Goal: Task Accomplishment & Management: Use online tool/utility

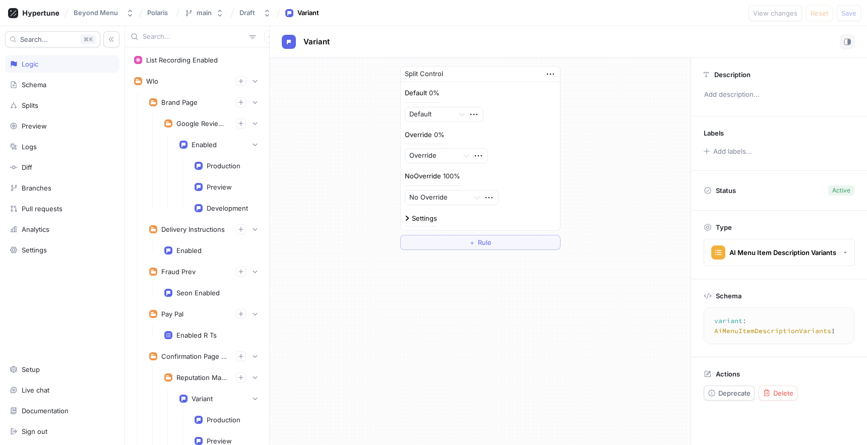
scroll to position [1340, 0]
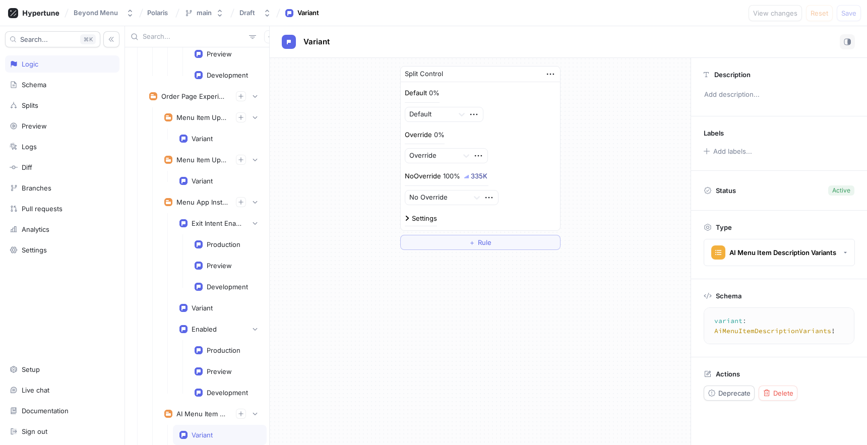
click at [197, 38] on input "text" at bounding box center [194, 37] width 102 height 10
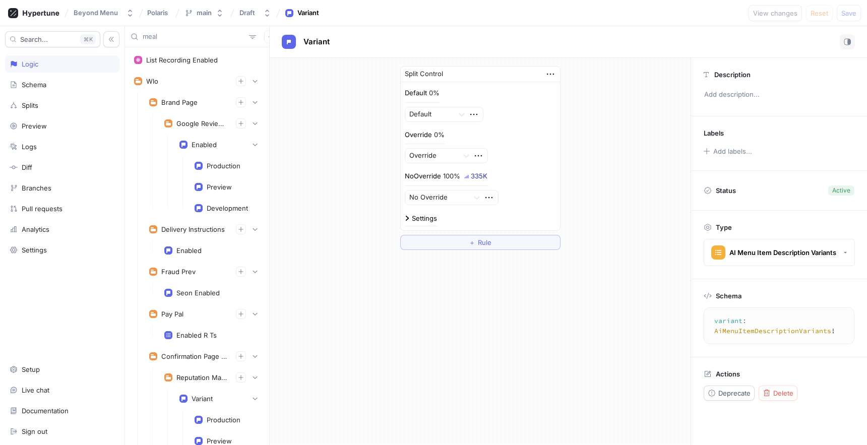
type input "meal"
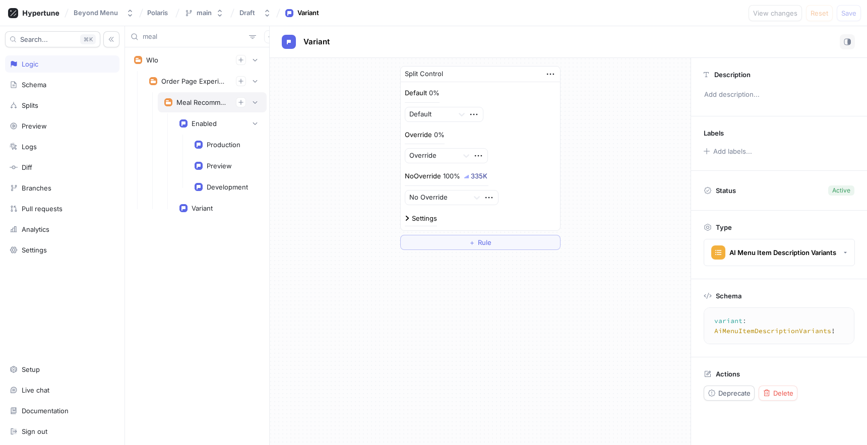
click at [187, 94] on div "Meal Recommendations" at bounding box center [212, 102] width 109 height 20
type textarea "mealRecommendations: MealRecommendations!"
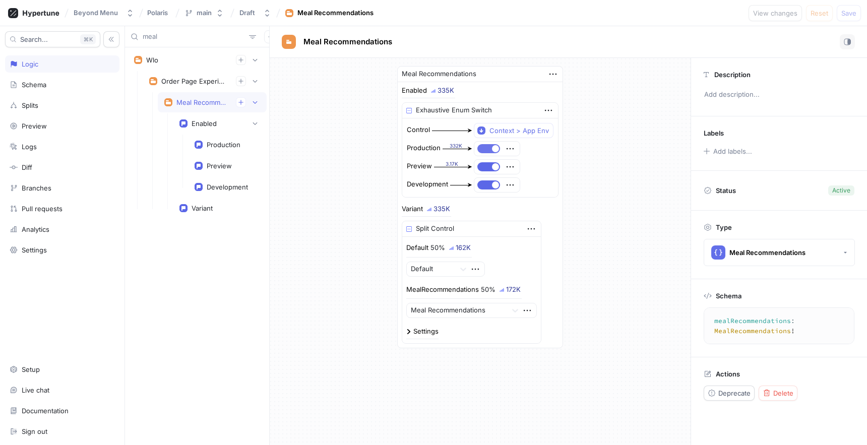
click at [489, 151] on button "button" at bounding box center [488, 148] width 23 height 9
click at [854, 18] on button "Save" at bounding box center [849, 13] width 24 height 16
click at [491, 149] on button "button" at bounding box center [488, 148] width 23 height 9
click at [42, 104] on div "Splits" at bounding box center [62, 105] width 105 height 8
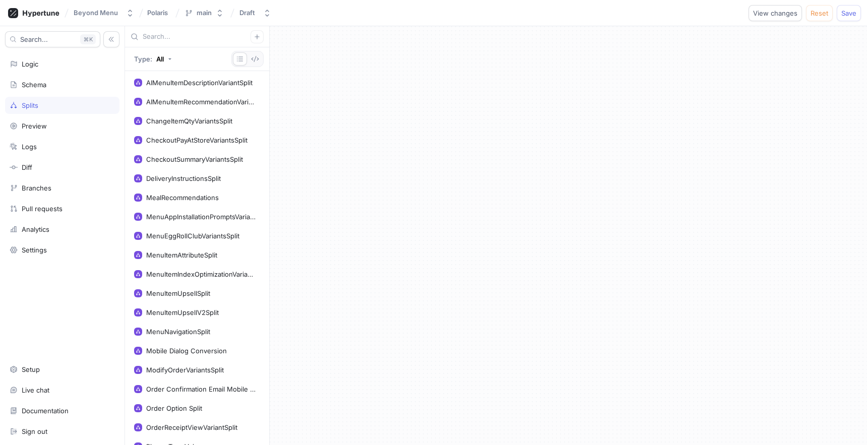
click at [170, 45] on div at bounding box center [197, 36] width 144 height 21
click at [170, 44] on div at bounding box center [197, 36] width 144 height 21
click at [170, 37] on input "text" at bounding box center [197, 37] width 108 height 10
type input "meal"
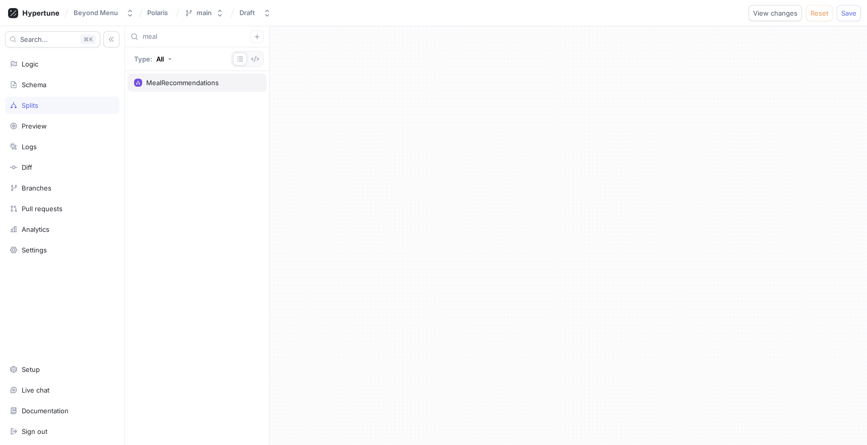
click at [184, 79] on div "MealRecommendations" at bounding box center [182, 83] width 73 height 8
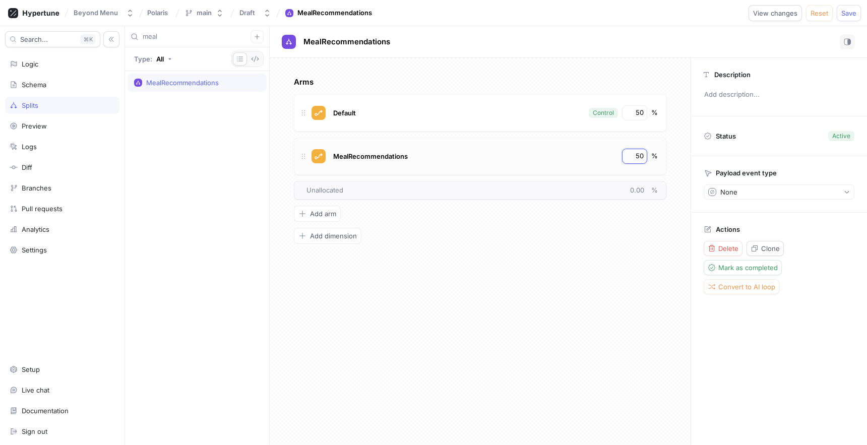
click at [637, 154] on input "50" at bounding box center [635, 156] width 17 height 10
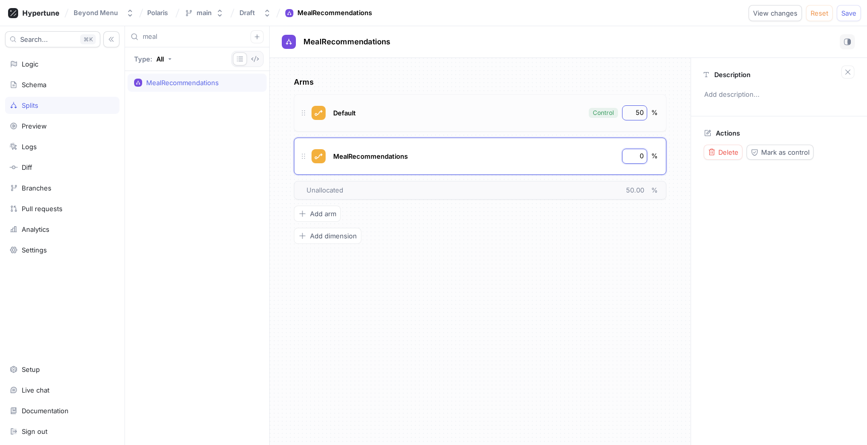
type input "0"
click at [634, 116] on input "50" at bounding box center [635, 113] width 17 height 10
type input "100"
click at [719, 2] on div "Beyond Menu Polaris main Draft MealRecommendations Logic error View changes Res…" at bounding box center [433, 13] width 867 height 26
click at [714, 11] on span "Logic error" at bounding box center [722, 13] width 34 height 6
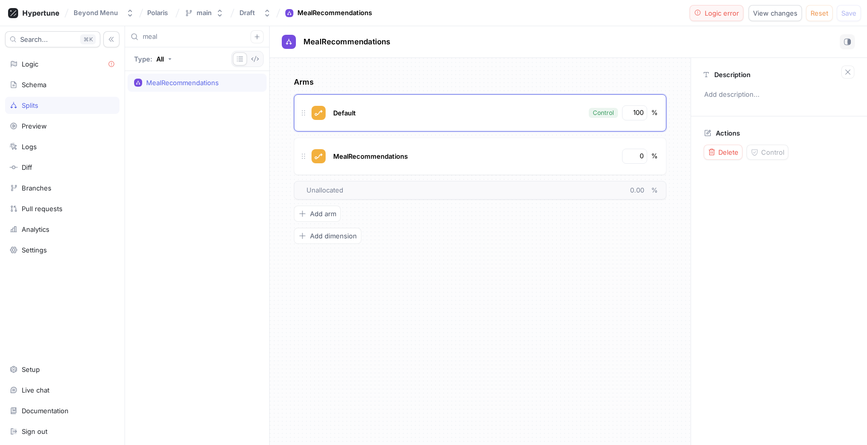
type textarea "variant: MenuPageVariants!"
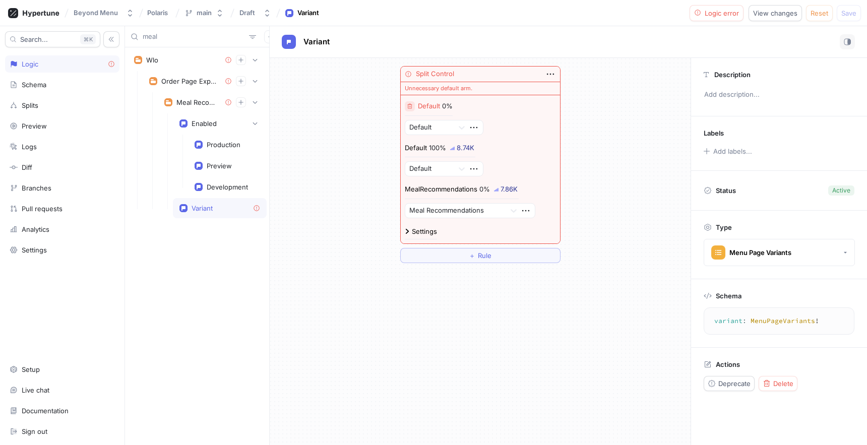
click at [410, 108] on icon "button" at bounding box center [409, 105] width 5 height 5
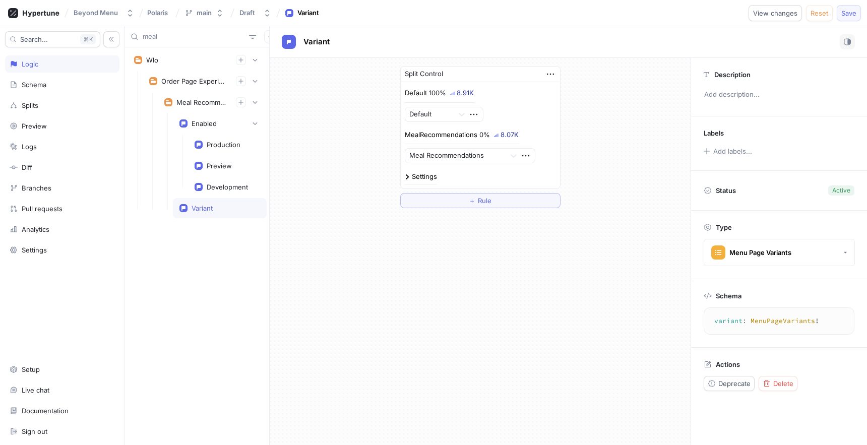
click at [849, 17] on button "Save" at bounding box center [849, 13] width 24 height 16
